Goal: Find contact information: Find contact information

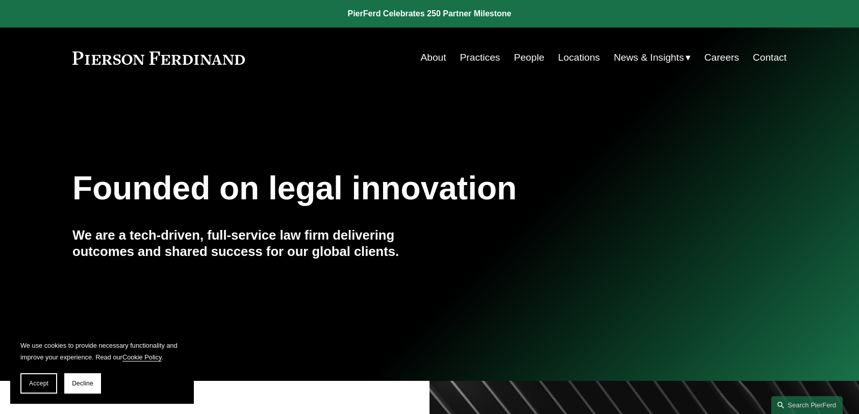
click at [526, 56] on link "People" at bounding box center [529, 57] width 31 height 19
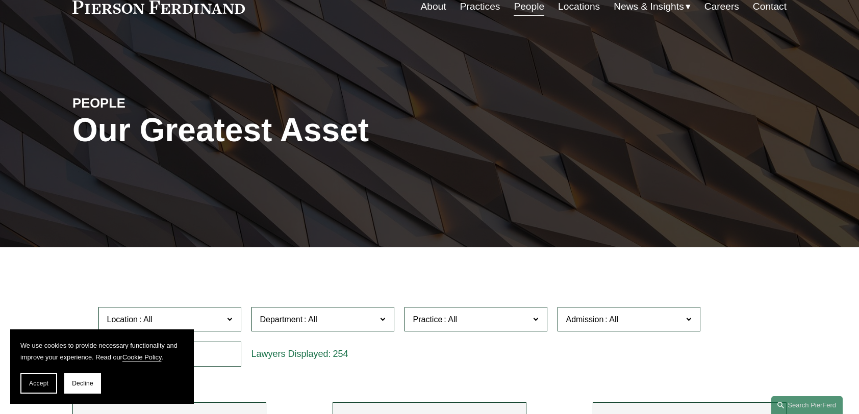
scroll to position [102, 0]
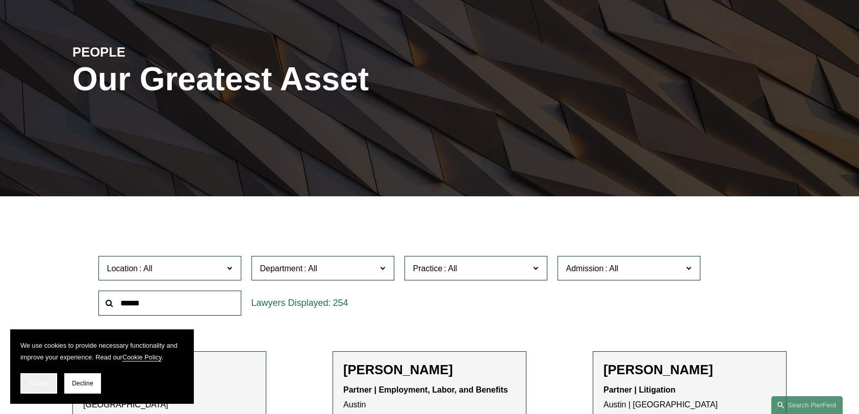
click at [43, 386] on span "Accept" at bounding box center [38, 383] width 19 height 7
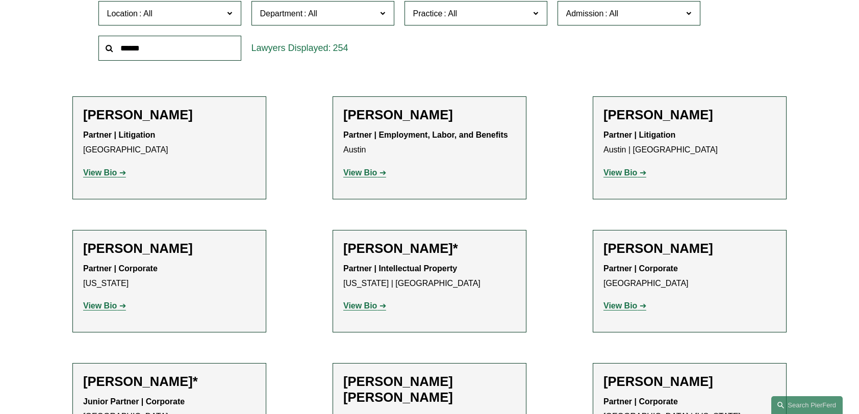
scroll to position [255, 0]
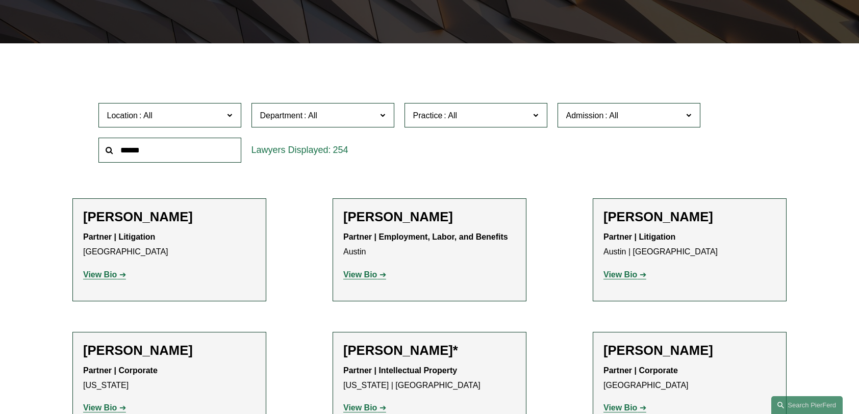
click at [224, 114] on label "Location" at bounding box center [169, 115] width 143 height 25
click at [0, 0] on link "[GEOGRAPHIC_DATA]" at bounding box center [0, 0] width 0 height 0
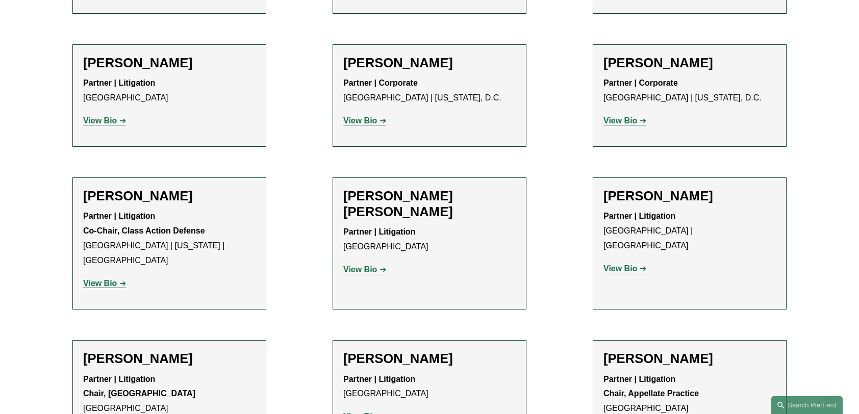
scroll to position [756, 0]
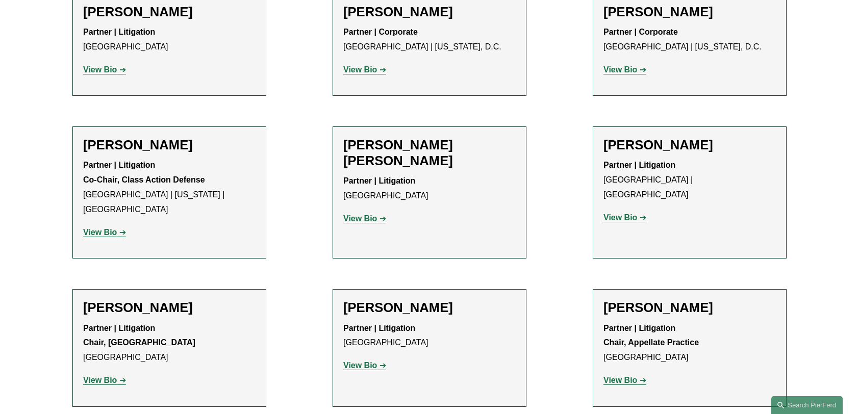
click at [391, 300] on h2 "[PERSON_NAME]" at bounding box center [429, 308] width 172 height 16
click at [367, 361] on strong "View Bio" at bounding box center [360, 365] width 34 height 9
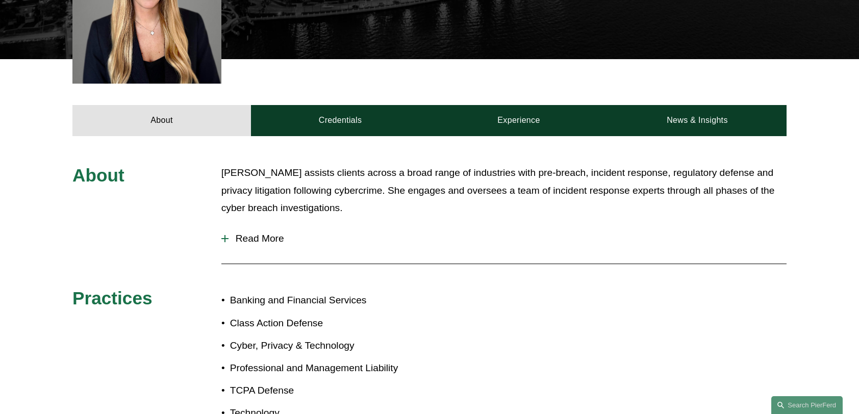
scroll to position [408, 0]
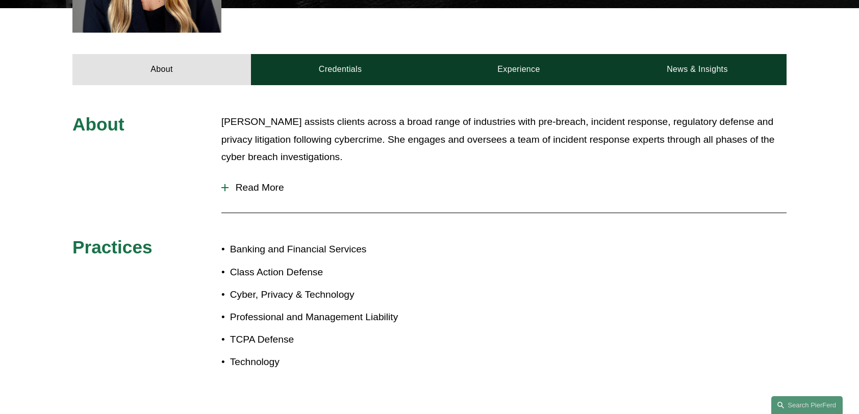
click at [276, 182] on span "Read More" at bounding box center [507, 187] width 558 height 11
